Goal: Task Accomplishment & Management: Complete application form

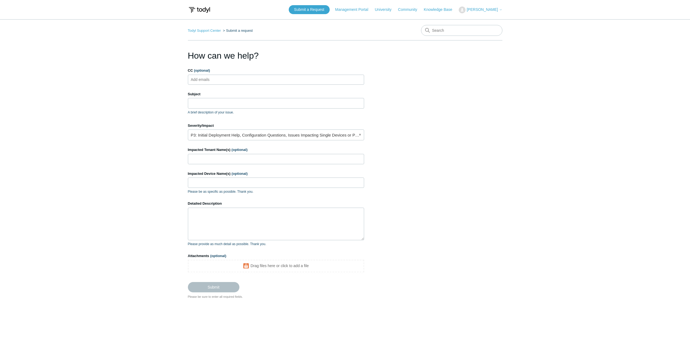
click at [244, 79] on ul "Add emails" at bounding box center [276, 80] width 176 height 10
type input "[PERSON_NAME][EMAIL_ADDRESS][PERSON_NAME][DOMAIN_NAME]"
click at [257, 104] on input "Subject" at bounding box center [276, 103] width 176 height 10
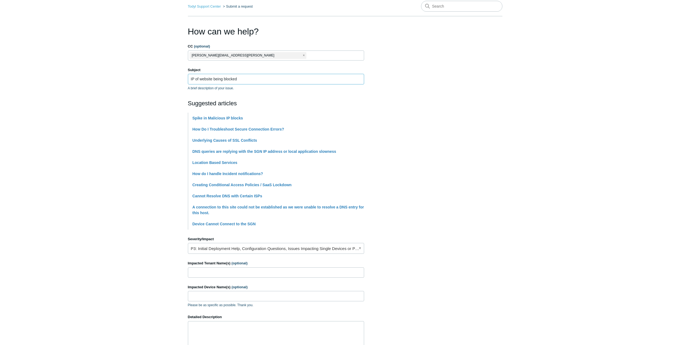
scroll to position [54, 0]
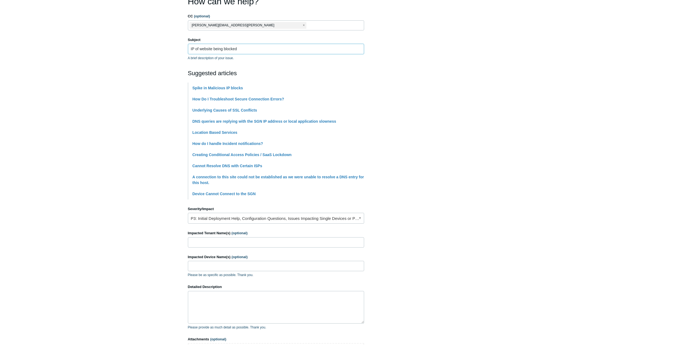
type input "IP of website being blocked"
click at [280, 217] on link "P3: Initial Deployment Help, Configuration Questions, Issues Impacting Single D…" at bounding box center [276, 218] width 176 height 11
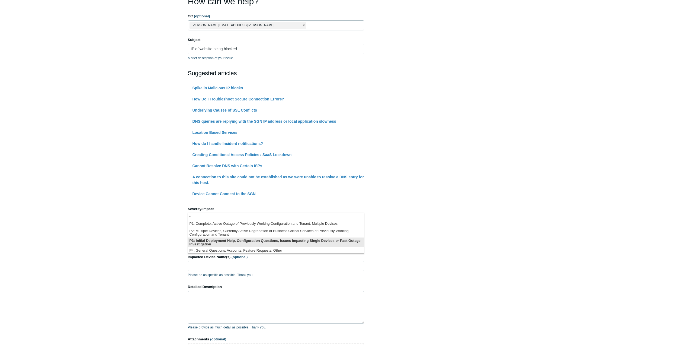
click at [261, 240] on li "P3: Initial Deployment Help, Configuration Questions, Issues Impacting Single D…" at bounding box center [276, 242] width 176 height 10
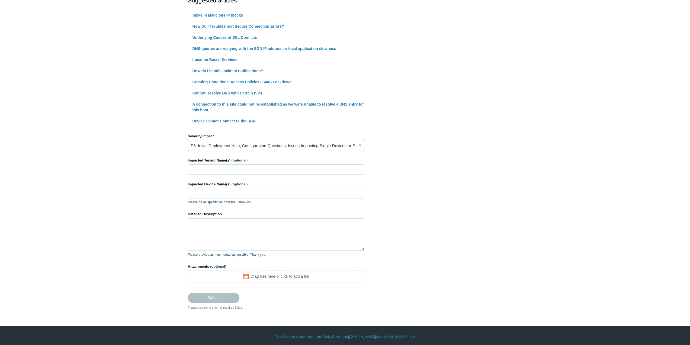
scroll to position [129, 0]
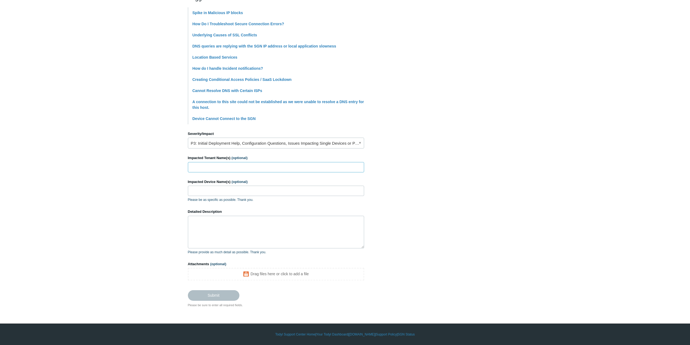
click at [259, 169] on input "Impacted Tenant Name(s) (optional)" at bounding box center [276, 167] width 176 height 10
type input "Nashville Rescue Mission"
type input "NRM-ACS-SERVER, all network"
click at [243, 224] on textarea "Detailed Description" at bounding box center [276, 232] width 176 height 33
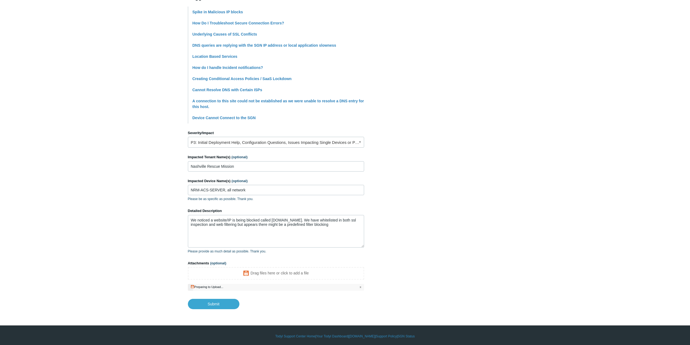
scroll to position [132, 0]
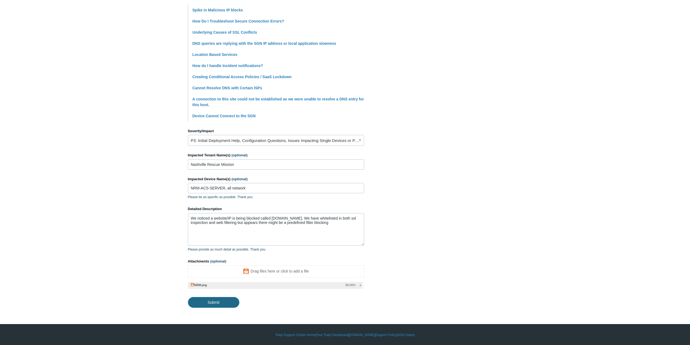
click at [220, 301] on input "Submit" at bounding box center [214, 302] width 52 height 11
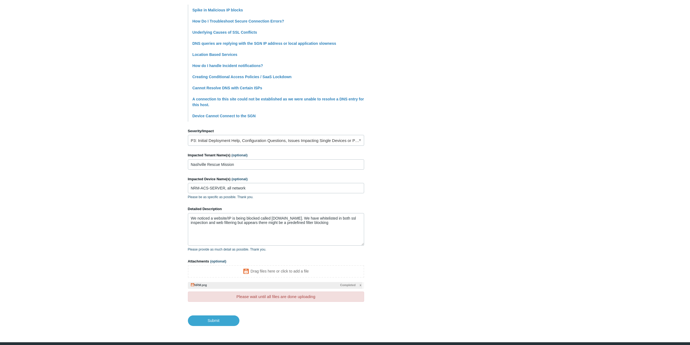
click at [286, 312] on footer "Submit" at bounding box center [276, 316] width 176 height 18
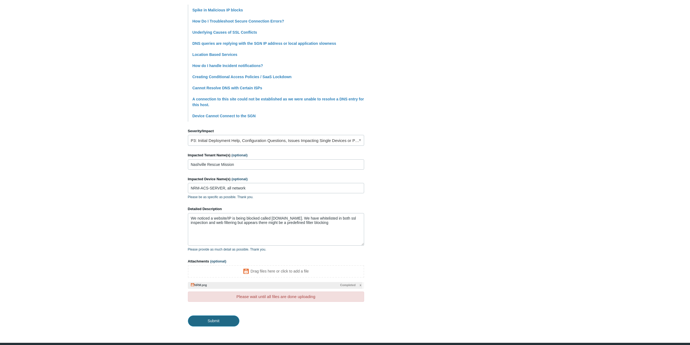
click at [226, 321] on input "Submit" at bounding box center [214, 320] width 52 height 11
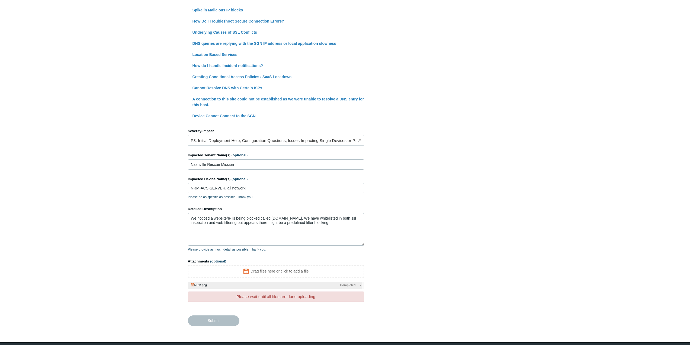
type textarea "We noticed a website/IP is being blocked called [DOMAIN_NAME]. We have whitelis…"
